Goal: Transaction & Acquisition: Obtain resource

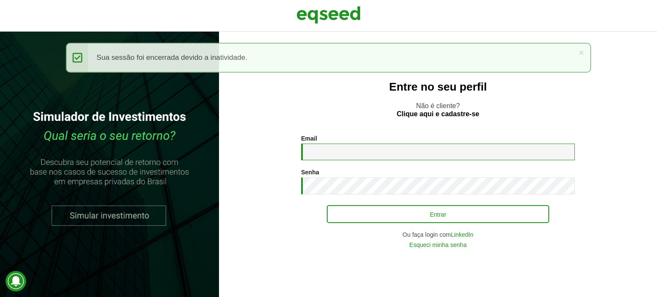
type input "**********"
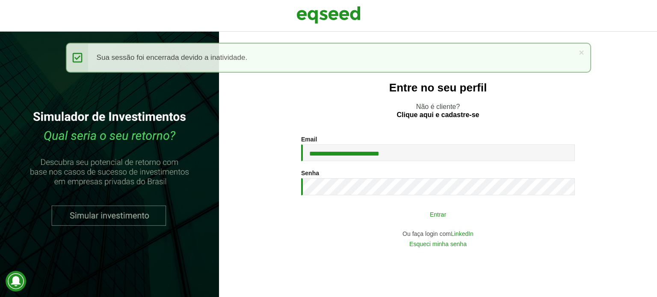
click at [418, 216] on button "Entrar" at bounding box center [438, 214] width 222 height 16
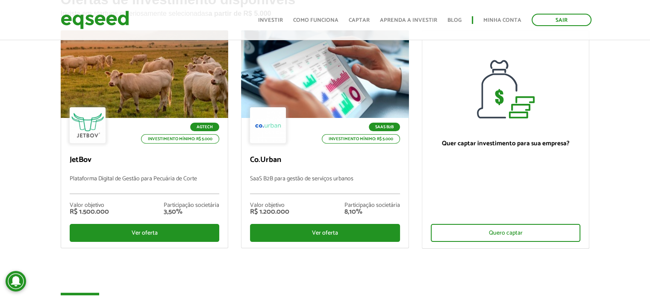
scroll to position [77, 0]
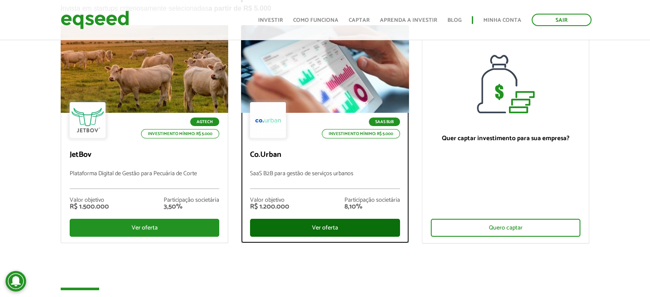
click at [292, 224] on div "Ver oferta" at bounding box center [325, 228] width 150 height 18
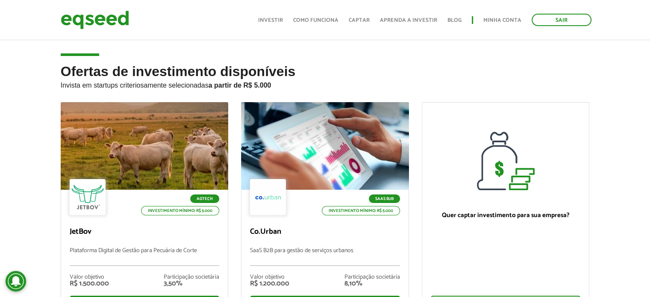
scroll to position [77, 0]
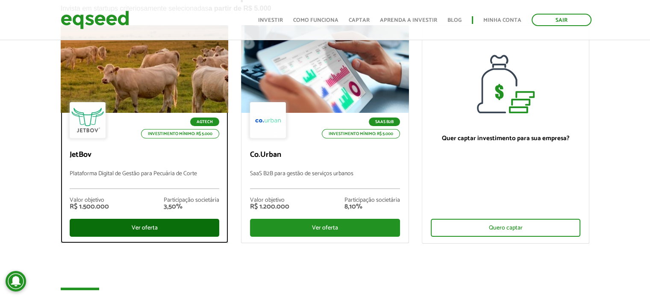
click at [163, 230] on div "Ver oferta" at bounding box center [145, 228] width 150 height 18
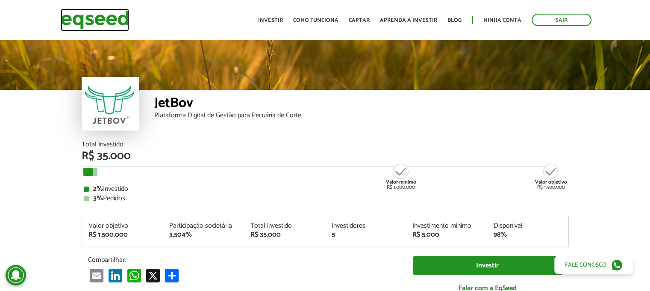
click at [83, 27] on img at bounding box center [95, 20] width 68 height 23
